Goal: Task Accomplishment & Management: Use online tool/utility

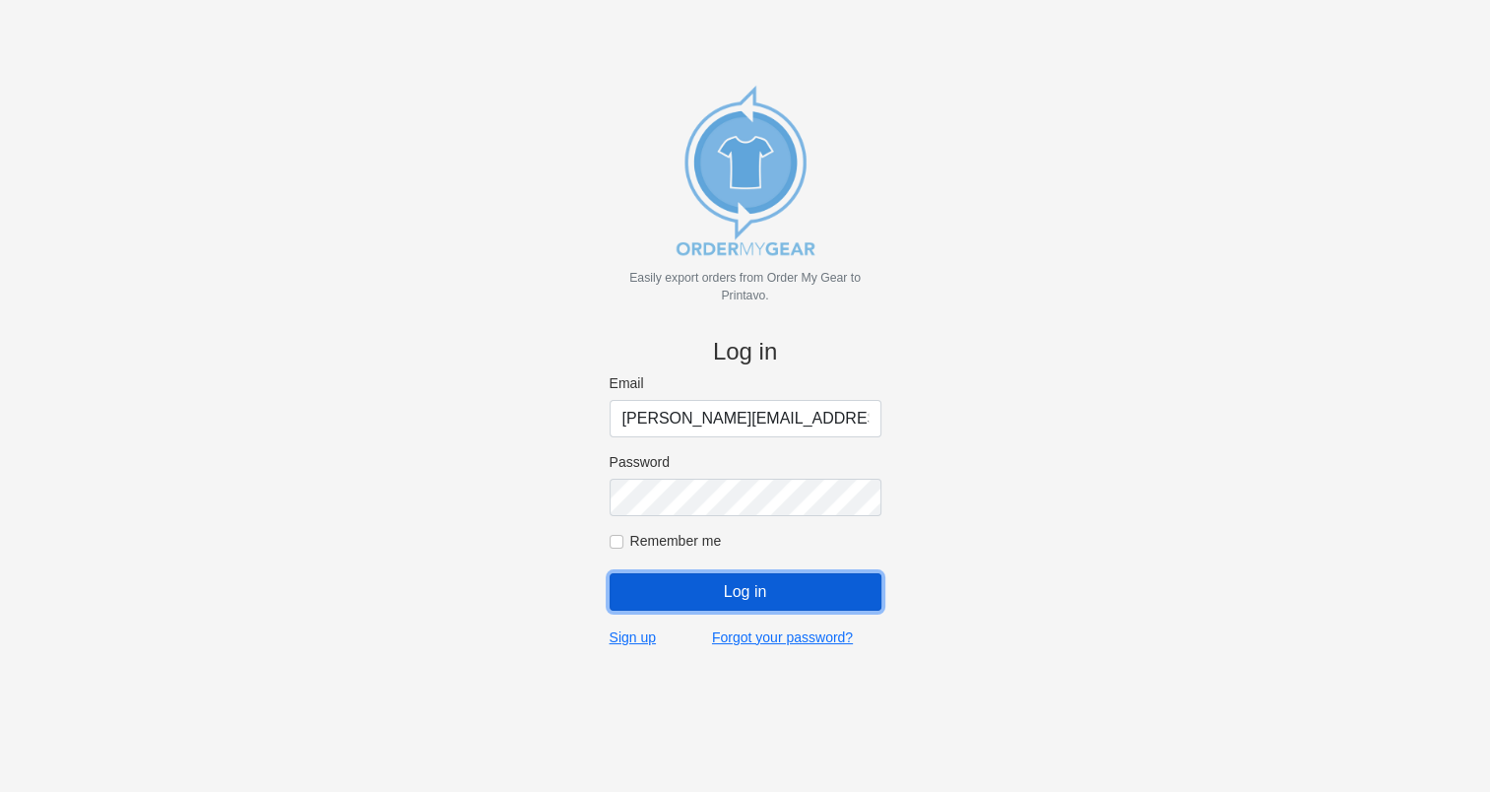
click at [729, 598] on input "Log in" at bounding box center [745, 591] width 272 height 37
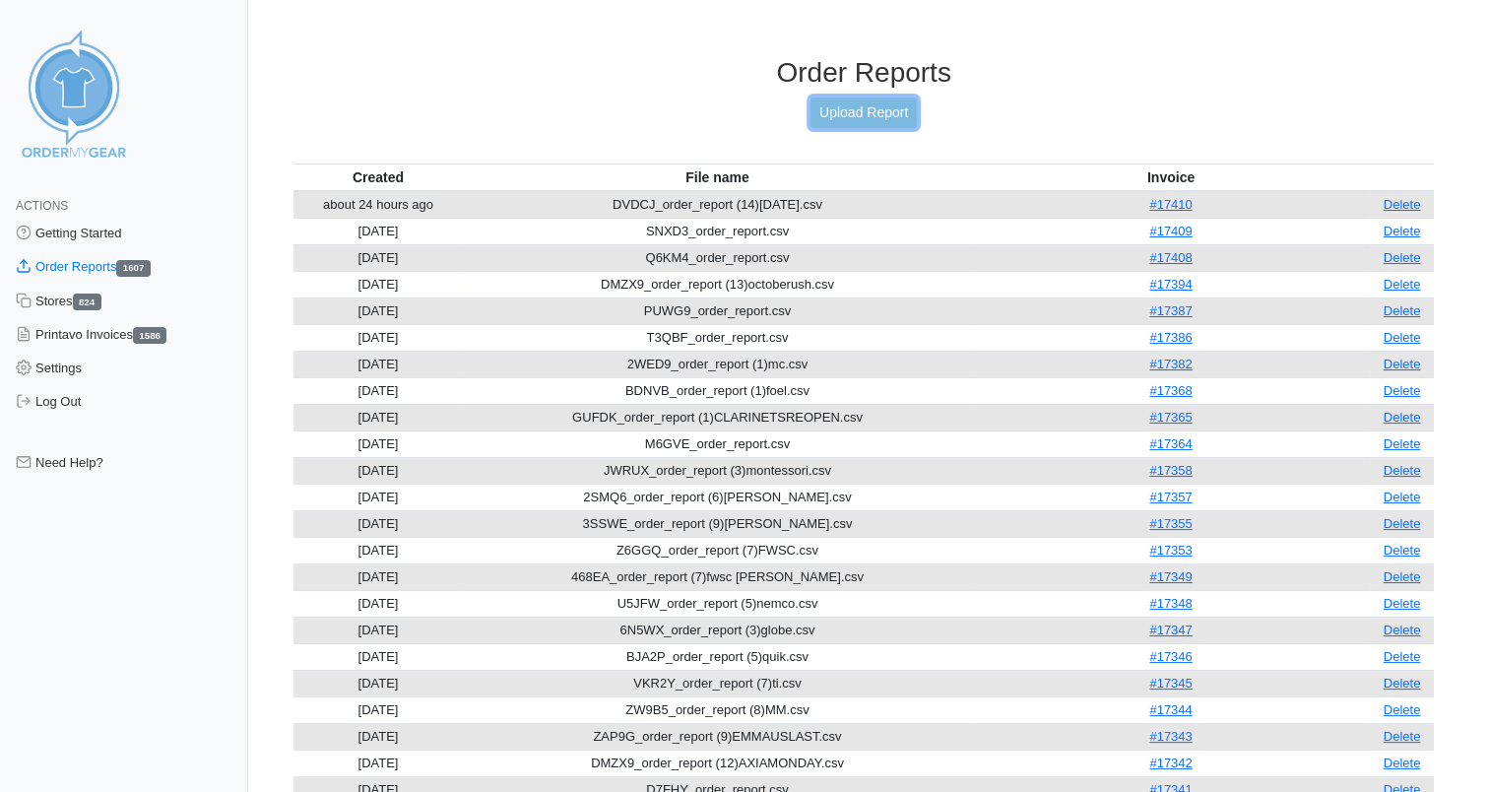
click at [845, 102] on link "Upload Report" at bounding box center [863, 112] width 106 height 31
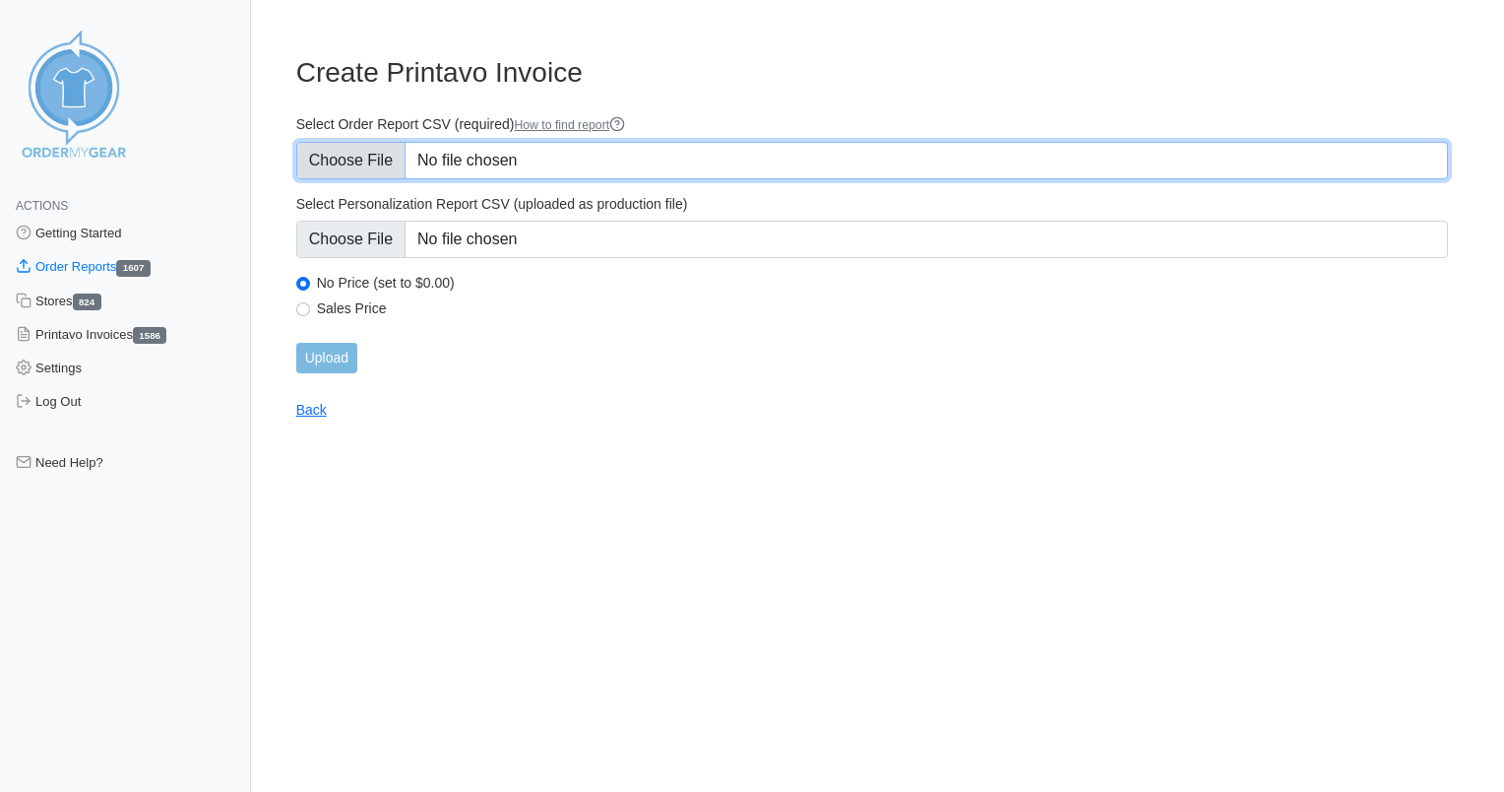
click at [466, 152] on input "Select Order Report CSV (required) How to find report" at bounding box center [872, 160] width 1152 height 37
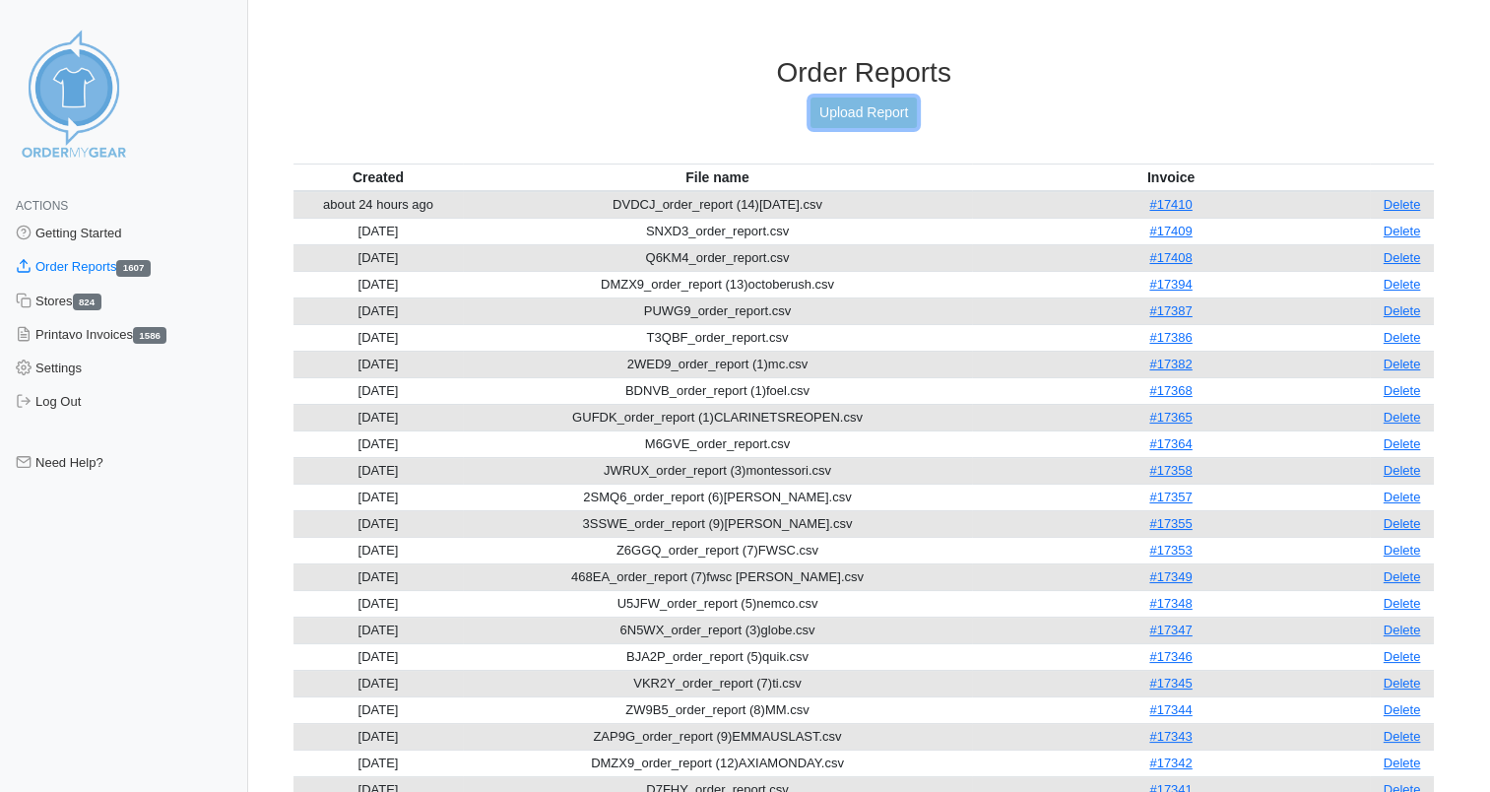
click at [866, 106] on link "Upload Report" at bounding box center [863, 112] width 106 height 31
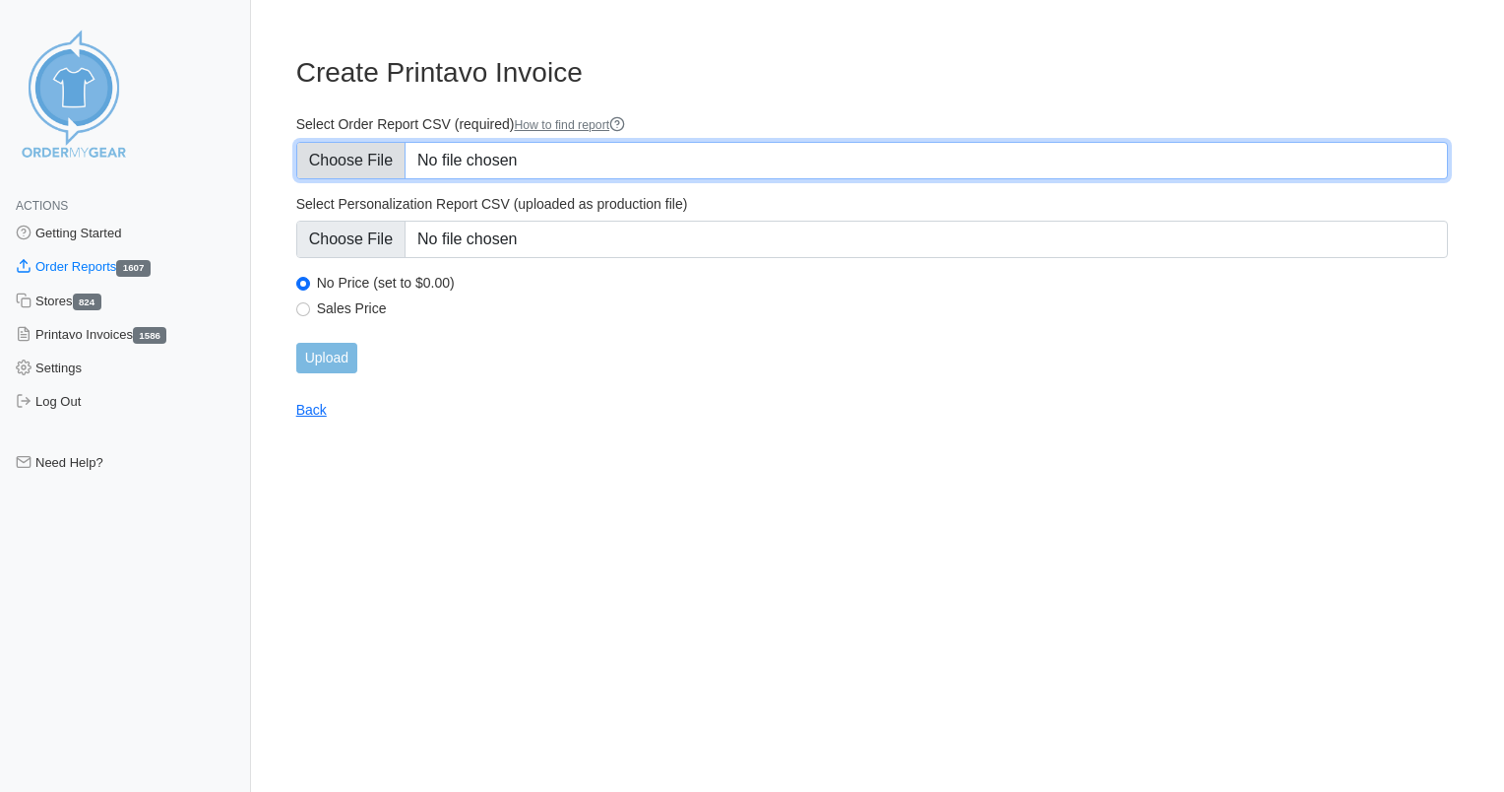
click at [582, 159] on input "Select Order Report CSV (required) How to find report" at bounding box center [872, 160] width 1152 height 37
type input "C:\fakepath\2B8NC_order_report.csv"
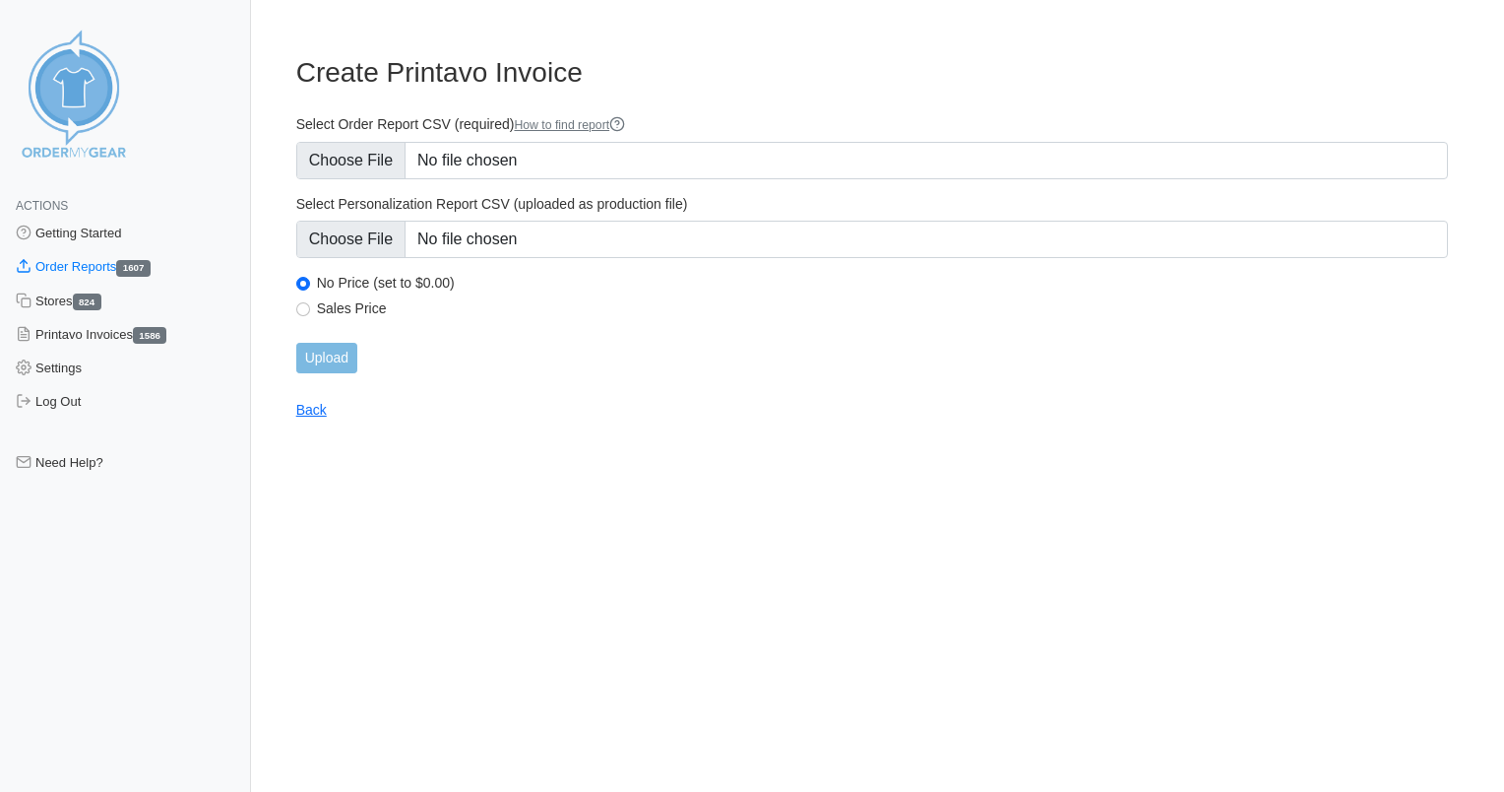
click at [370, 300] on label "Sales Price" at bounding box center [882, 308] width 1131 height 18
click at [310, 302] on input "Sales Price" at bounding box center [303, 309] width 14 height 14
radio input "true"
click at [341, 354] on input "Upload" at bounding box center [326, 358] width 61 height 31
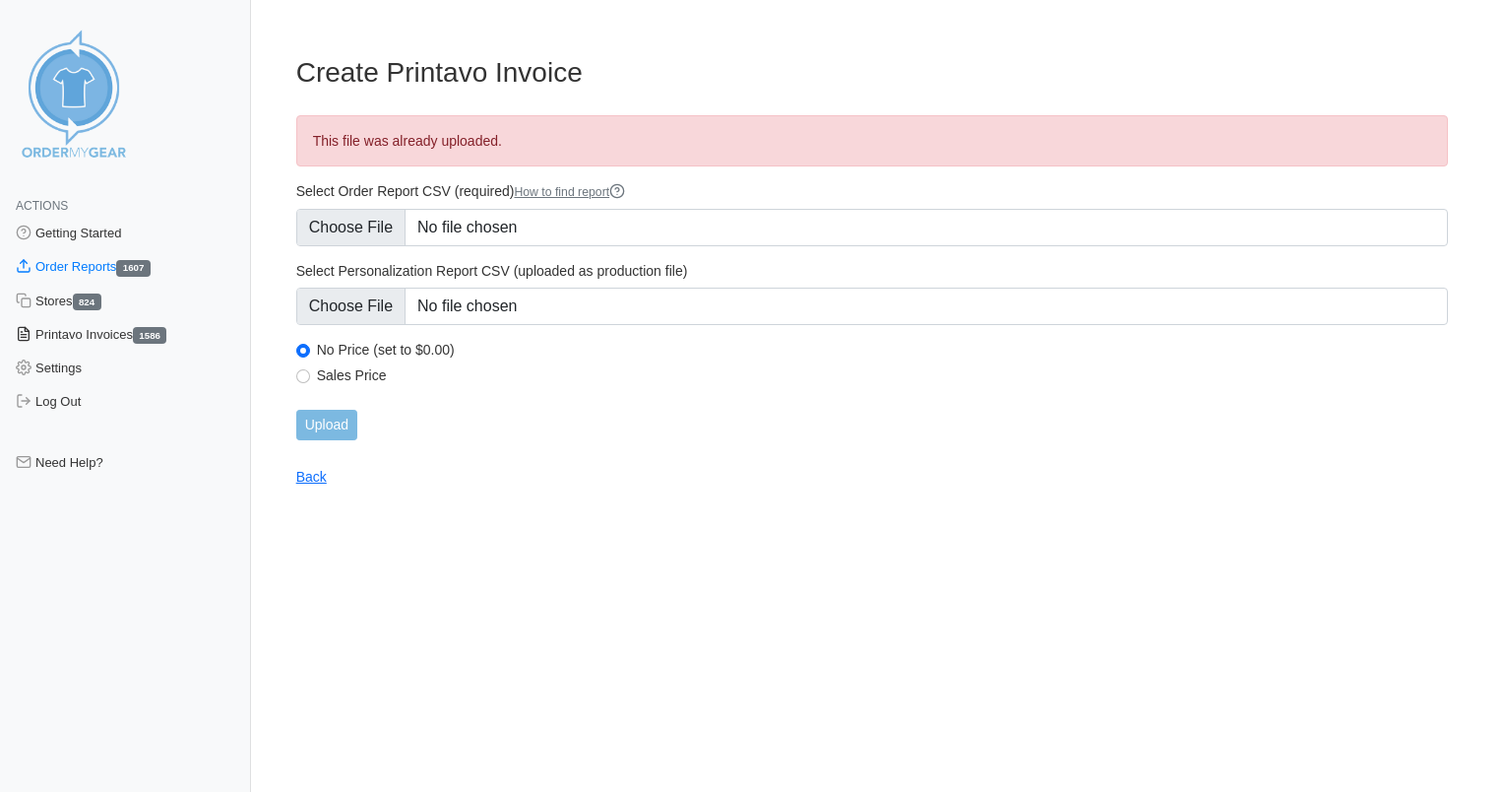
click at [88, 334] on link "Printavo Invoices 1586" at bounding box center [125, 334] width 251 height 33
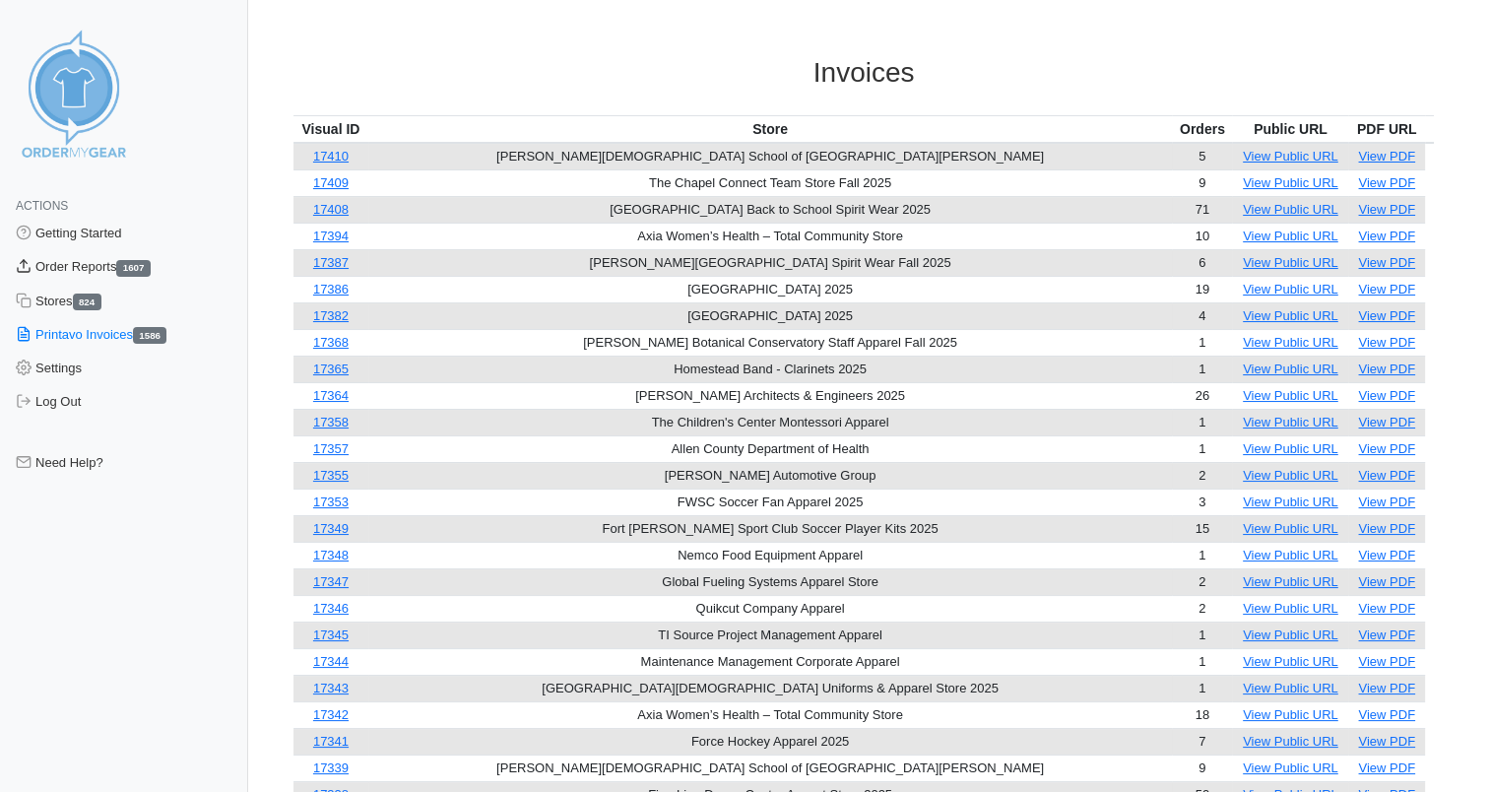
click at [60, 268] on link "Order Reports 1607" at bounding box center [124, 266] width 248 height 33
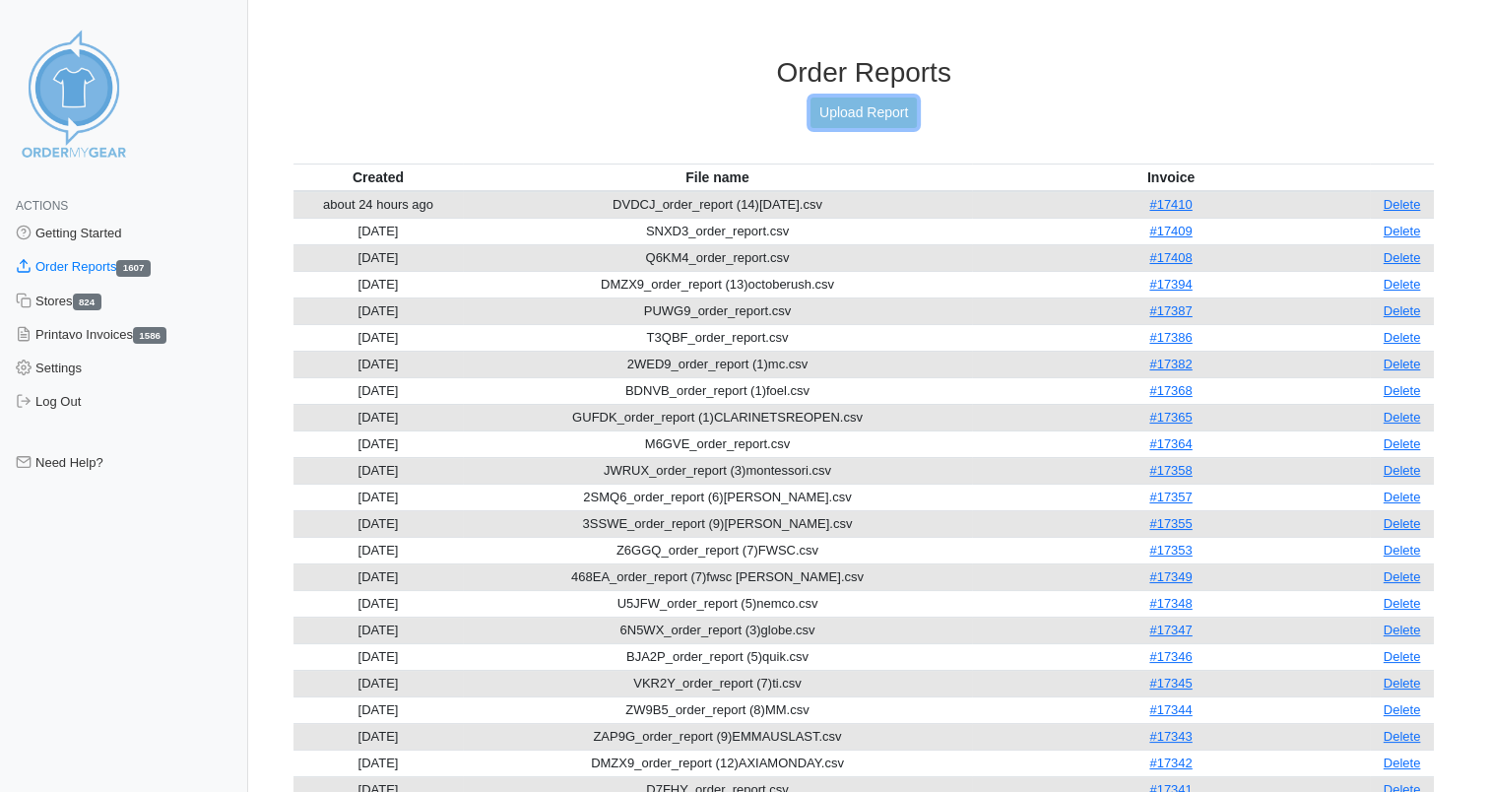
click at [867, 110] on link "Upload Report" at bounding box center [863, 112] width 106 height 31
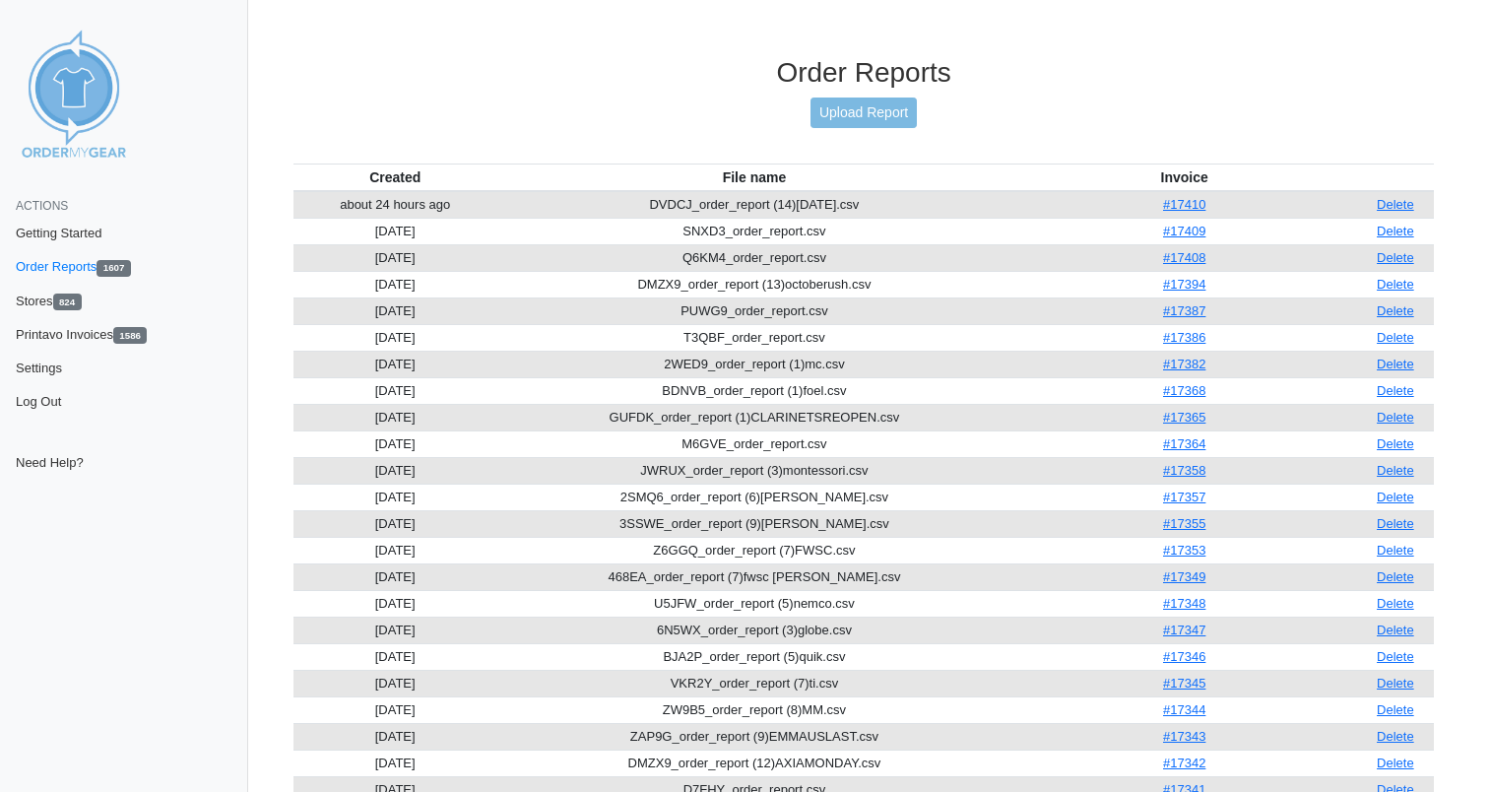
click at [513, 163] on th "File name" at bounding box center [753, 177] width 515 height 28
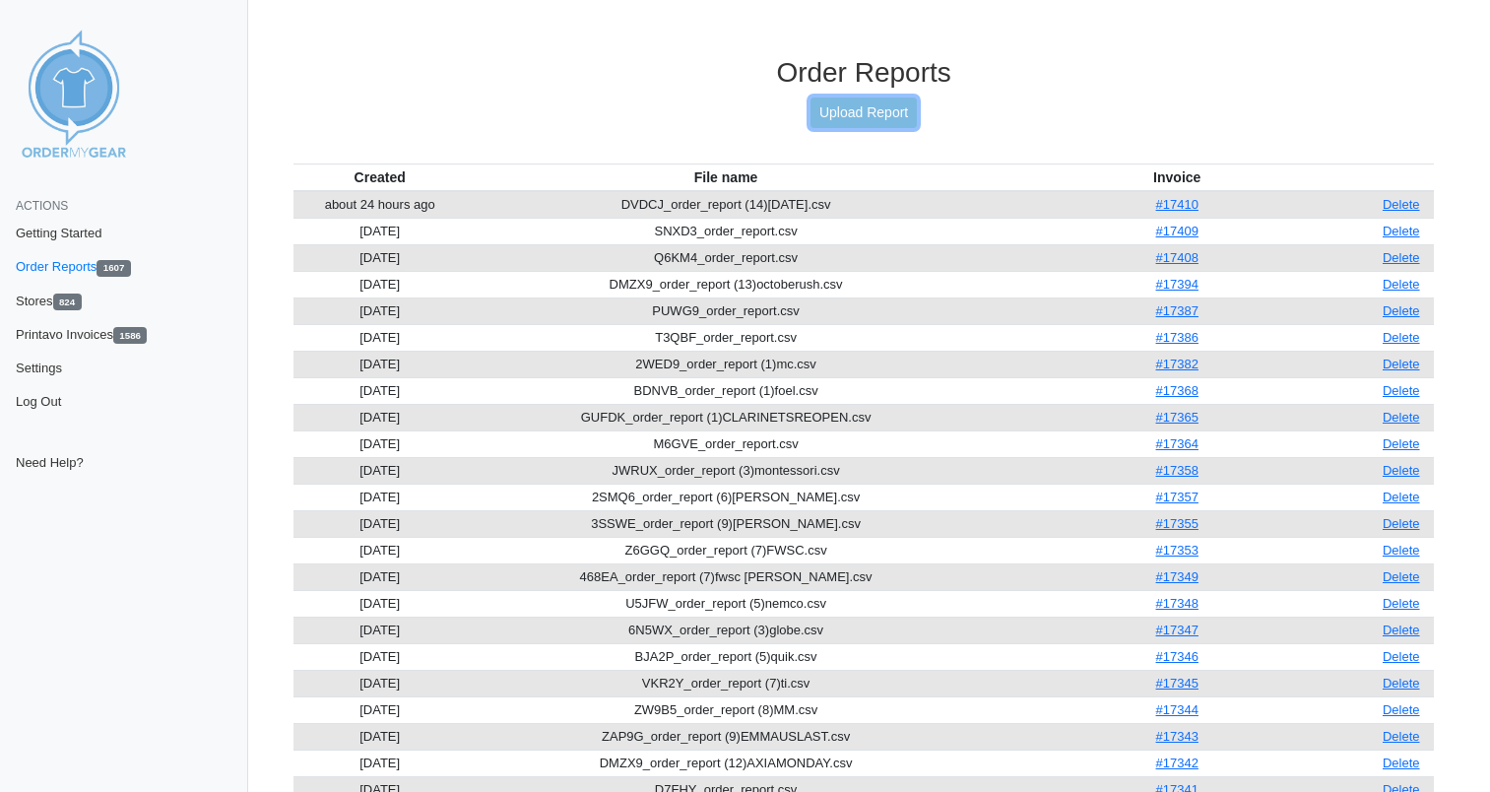
click at [845, 117] on link "Upload Report" at bounding box center [863, 112] width 106 height 31
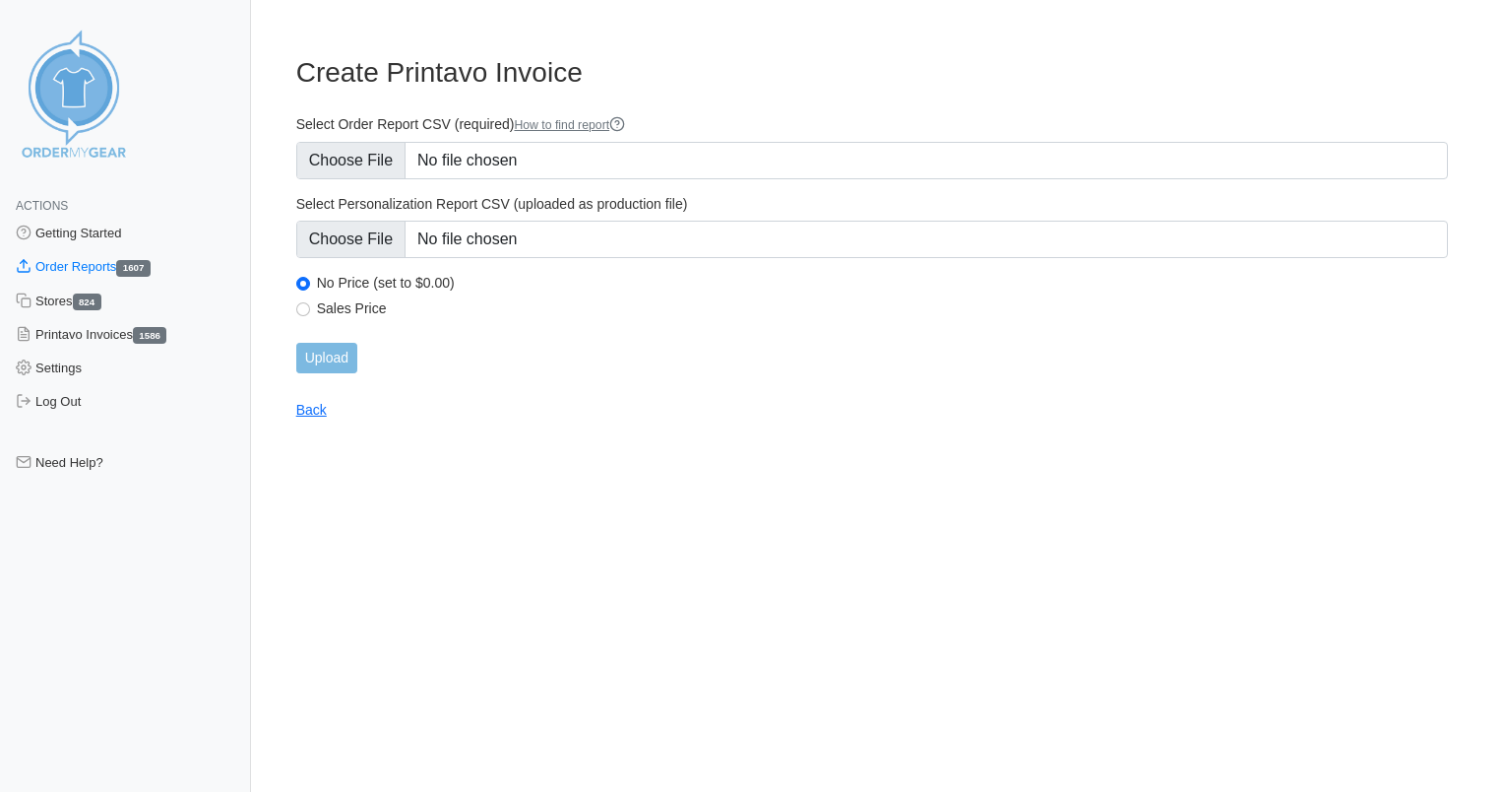
click at [544, 138] on div "Select Order Report CSV (required) How to find report" at bounding box center [872, 147] width 1152 height 64
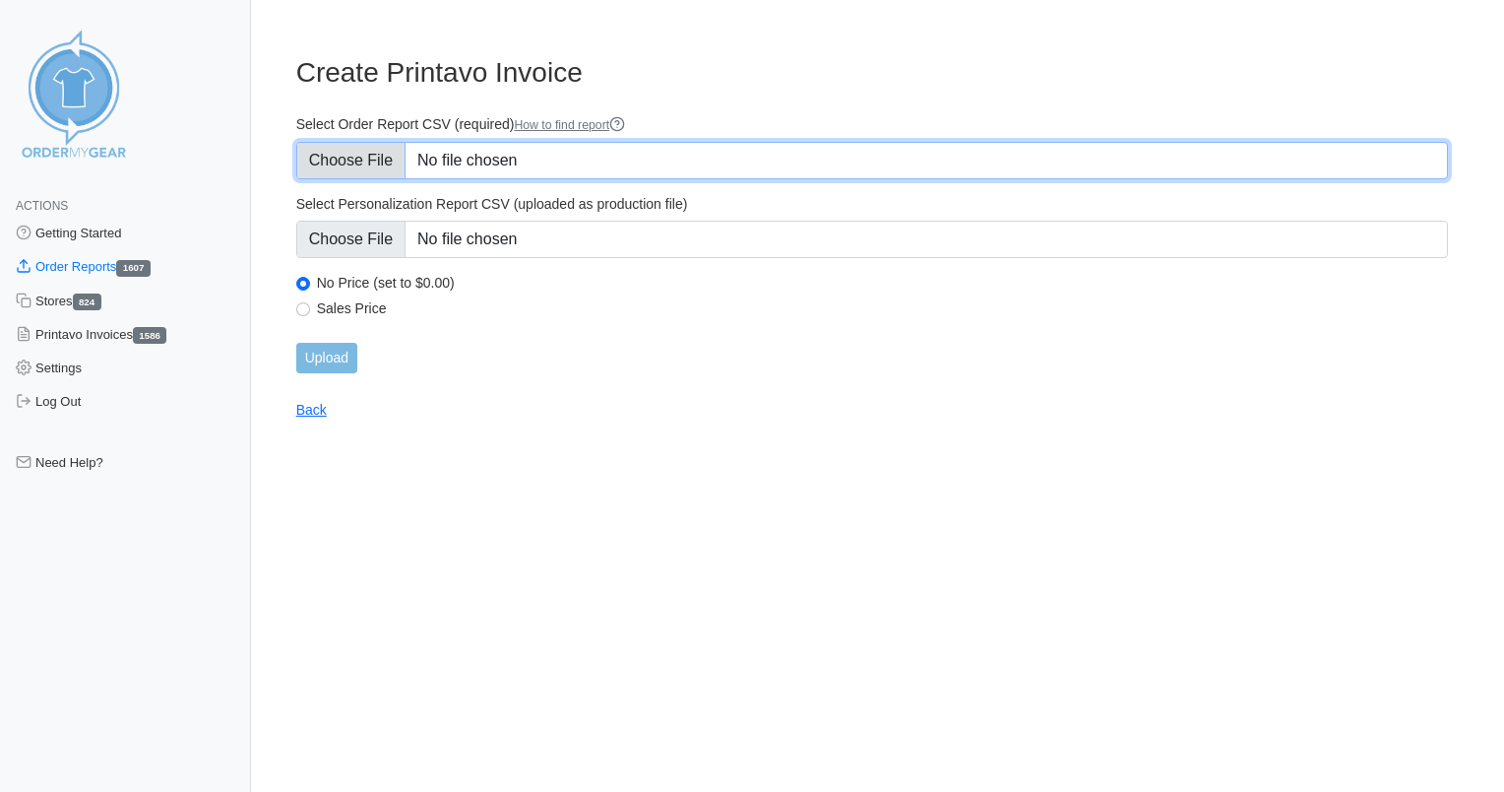
click at [532, 155] on input "Select Order Report CSV (required) How to find report" at bounding box center [872, 160] width 1152 height 37
type input "C:\fakepath\2B8NC_order_report.csv"
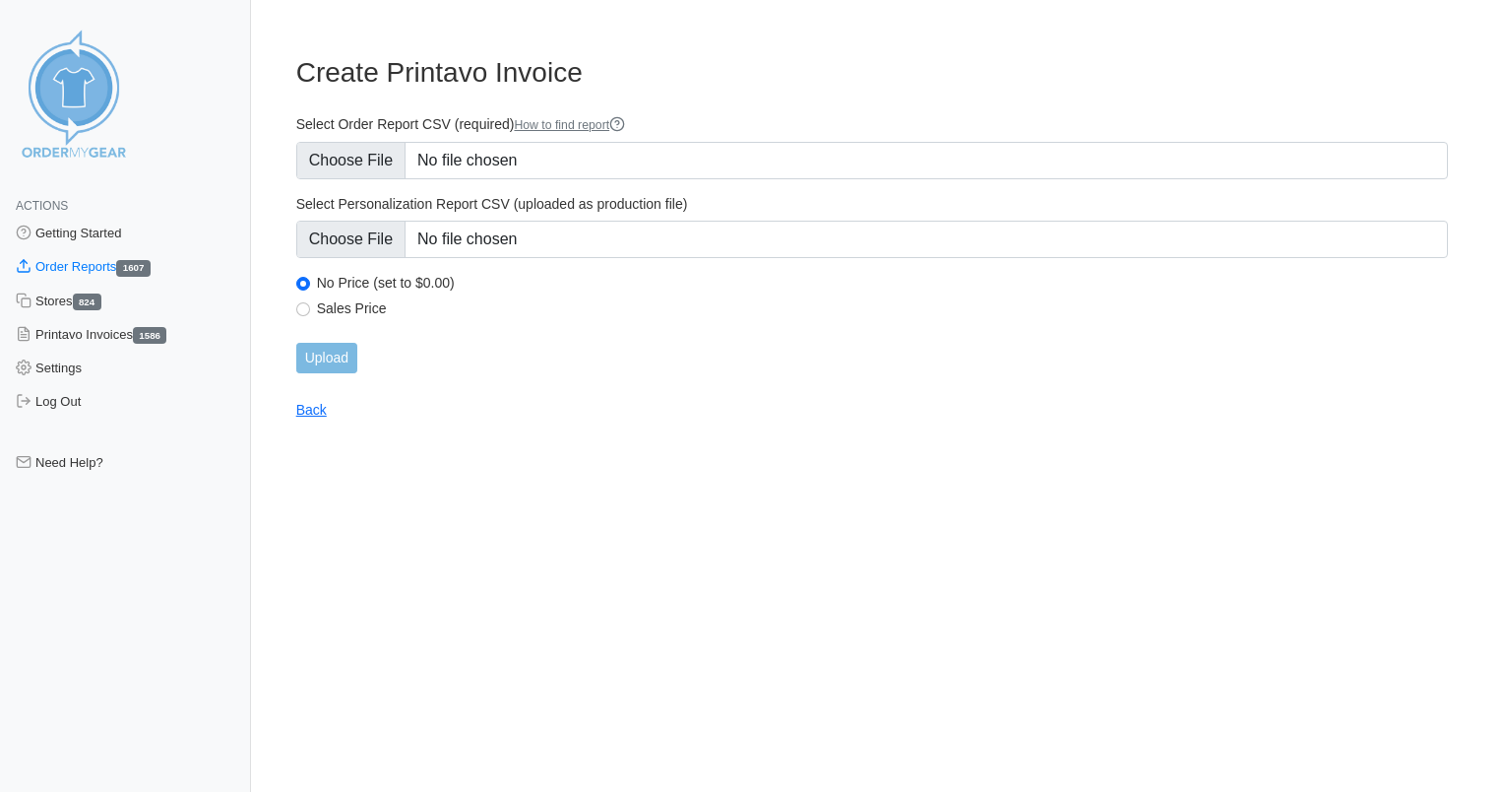
click at [352, 303] on label "Sales Price" at bounding box center [882, 308] width 1131 height 18
click at [310, 303] on input "Sales Price" at bounding box center [303, 309] width 14 height 14
radio input "true"
click at [331, 354] on input "Upload" at bounding box center [326, 358] width 61 height 31
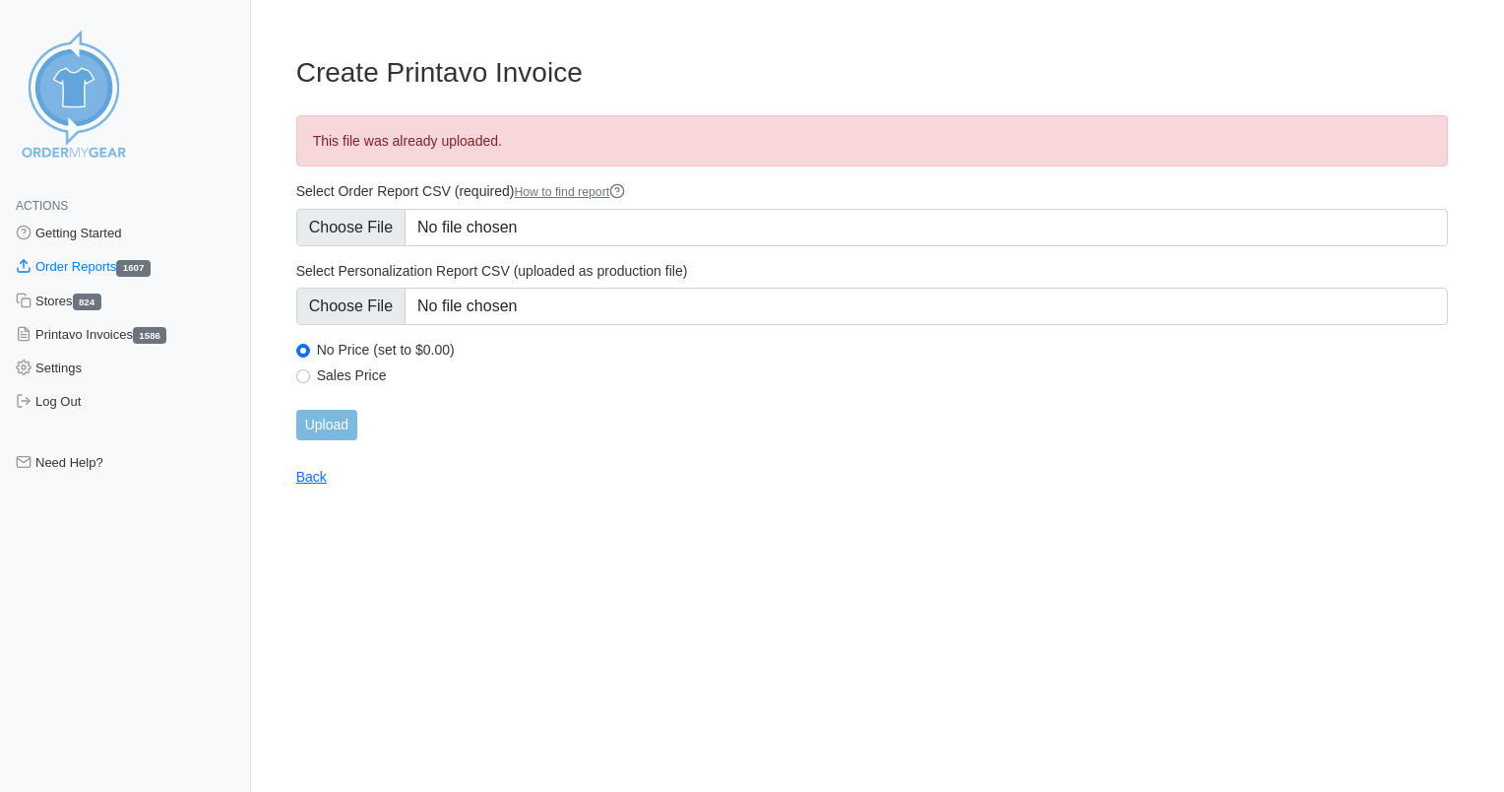
click at [91, 266] on link "Order Reports 1607" at bounding box center [125, 266] width 251 height 33
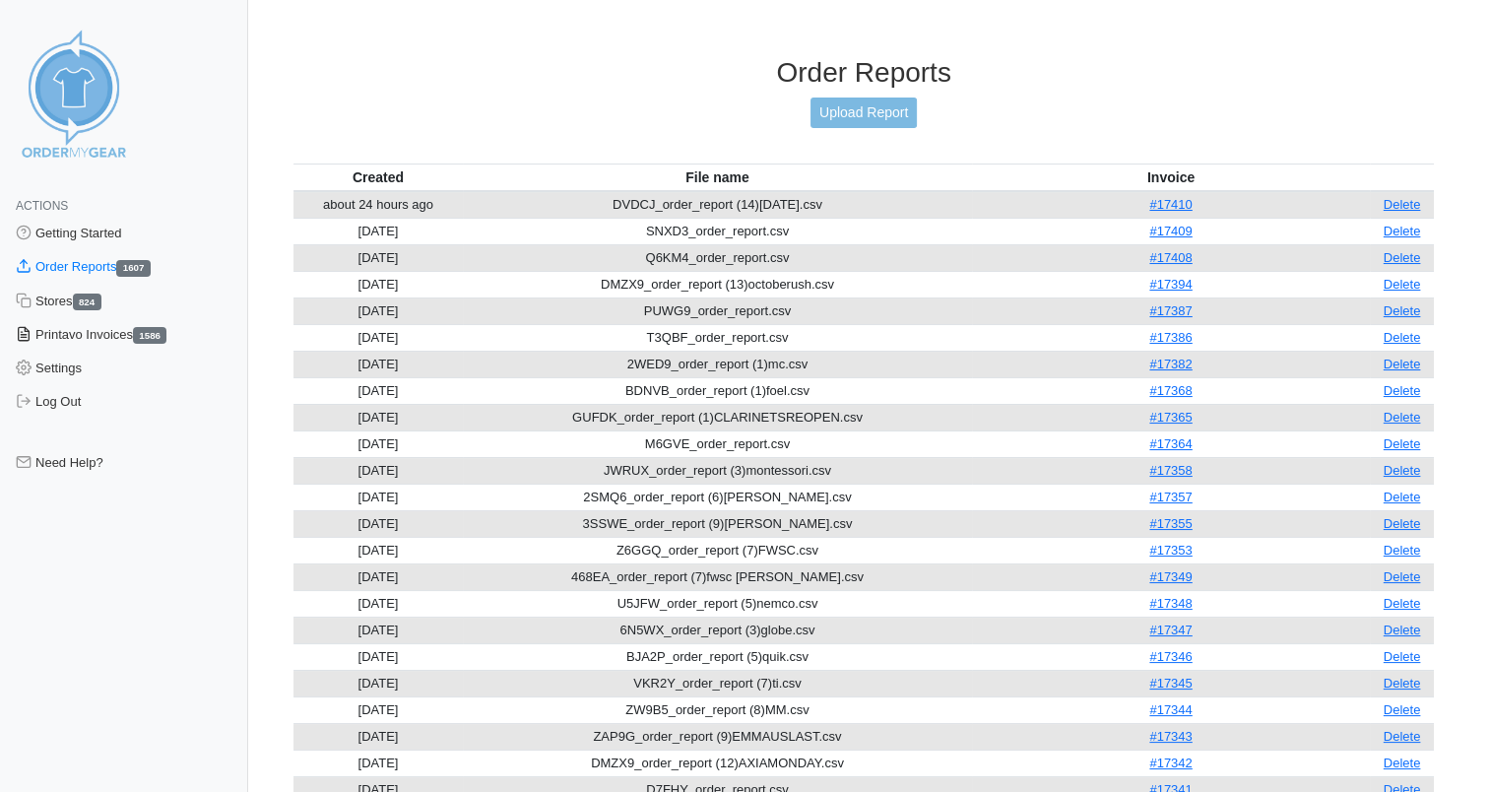
click at [87, 341] on link "Printavo Invoices 1586" at bounding box center [124, 334] width 248 height 33
click at [82, 339] on link "Printavo Invoices 1586" at bounding box center [124, 334] width 248 height 33
click at [844, 113] on link "Upload Report" at bounding box center [863, 112] width 106 height 31
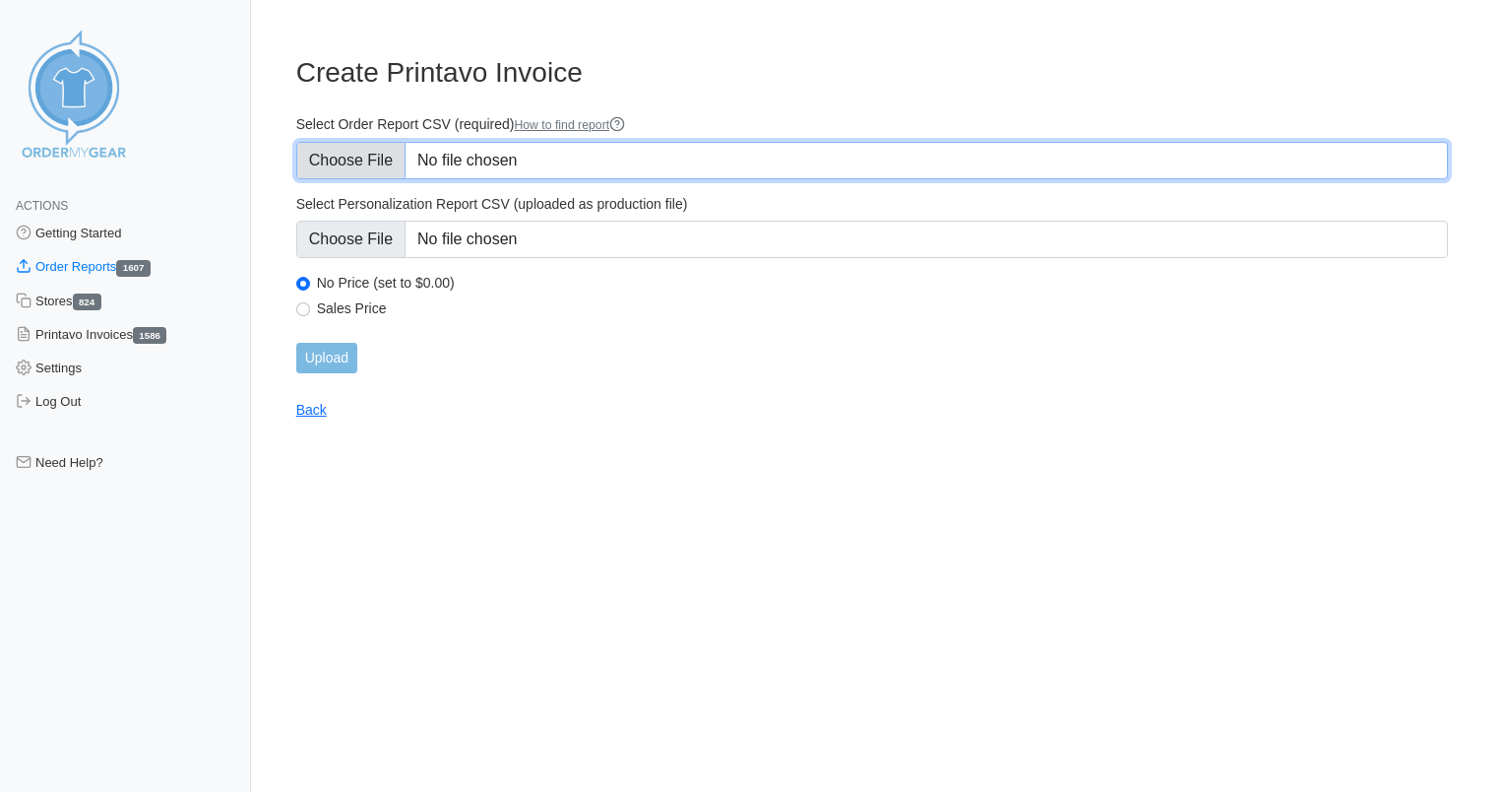
click at [525, 149] on input "Select Order Report CSV (required) How to find report" at bounding box center [872, 160] width 1152 height 37
type input "C:\fakepath\2B8NC_order_report (1).csv"
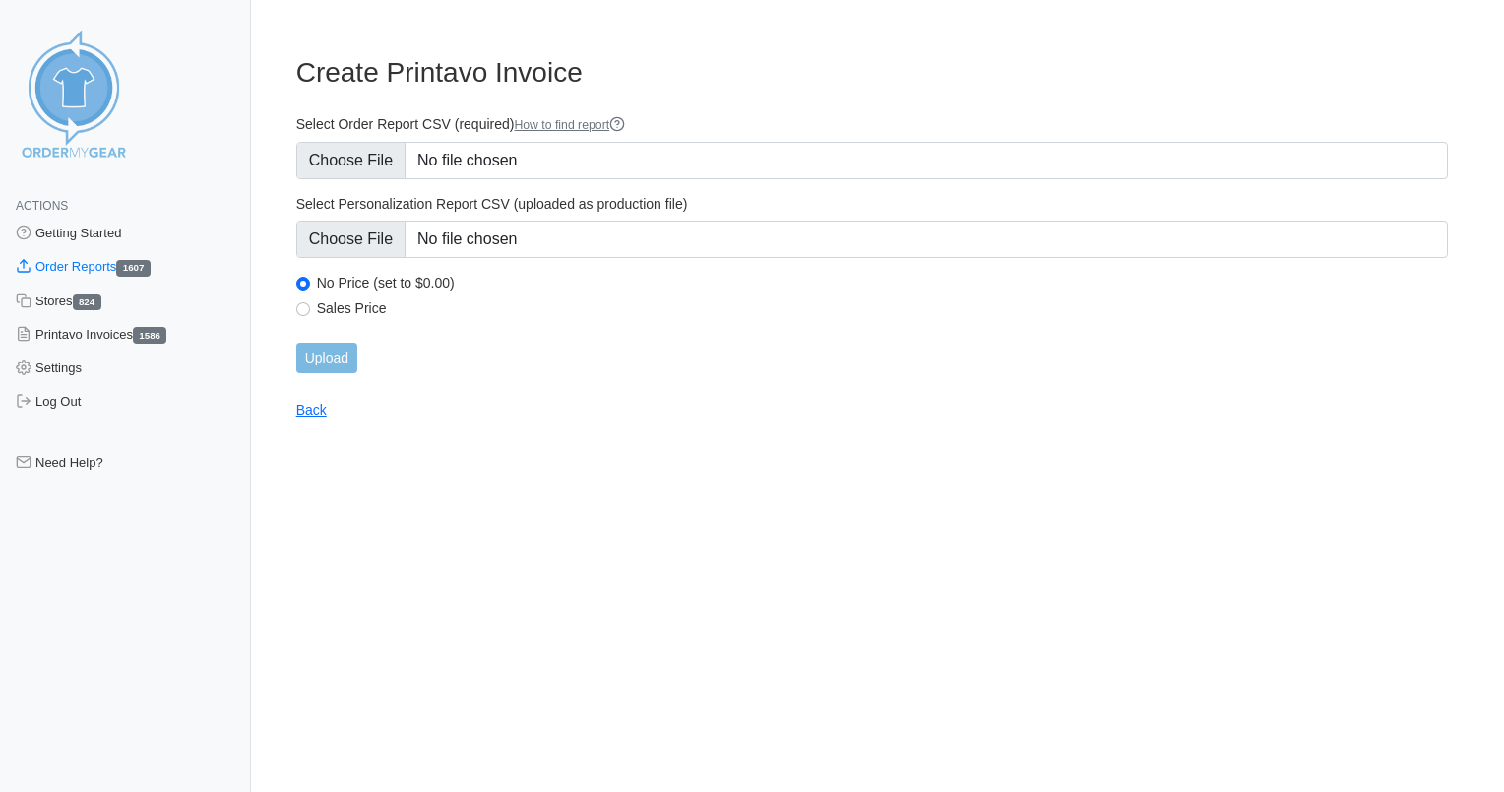
click at [349, 317] on div "Sales Price" at bounding box center [872, 311] width 1152 height 24
click at [329, 306] on label "Sales Price" at bounding box center [882, 308] width 1131 height 18
click at [310, 306] on input "Sales Price" at bounding box center [303, 309] width 14 height 14
radio input "true"
click at [335, 366] on input "Upload" at bounding box center [326, 358] width 61 height 31
